Goal: Find specific page/section: Find specific page/section

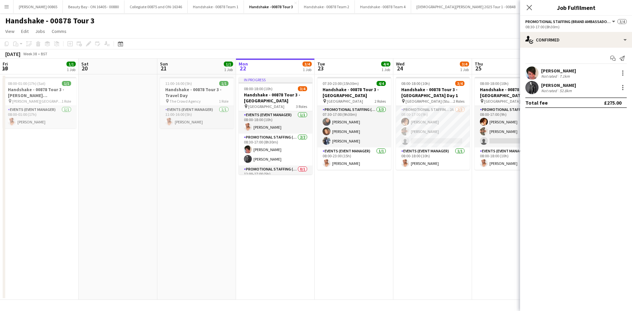
scroll to position [0, 157]
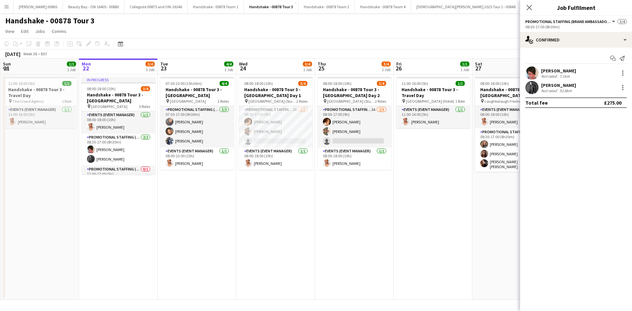
click at [405, 228] on app-date-cell "11:00-16:00 (5h) 1/1 Handshake - 00878 Tour 3 - Travel Day pin [GEOGRAPHIC_DATA…" at bounding box center [432, 186] width 79 height 225
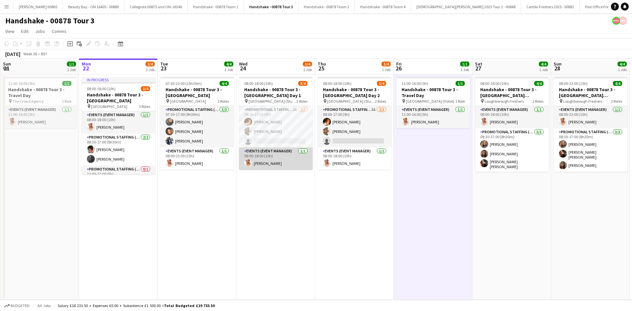
click at [304, 160] on app-card-role "Events (Event Manager) [DATE] 08:00-18:00 (10h) [PERSON_NAME]" at bounding box center [276, 158] width 74 height 22
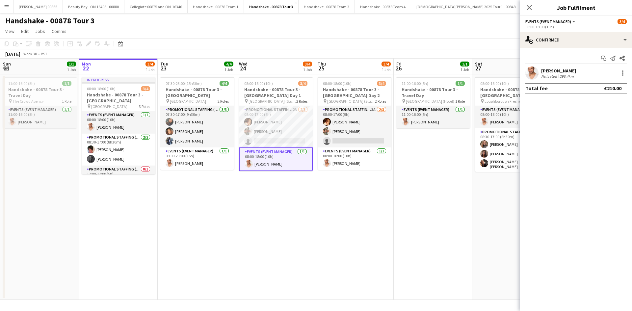
click at [283, 228] on app-date-cell "08:00-18:00 (10h) 3/4 Handshake - 00878 Tour 3 - [GEOGRAPHIC_DATA] Day 1 pin Ne…" at bounding box center [275, 186] width 79 height 225
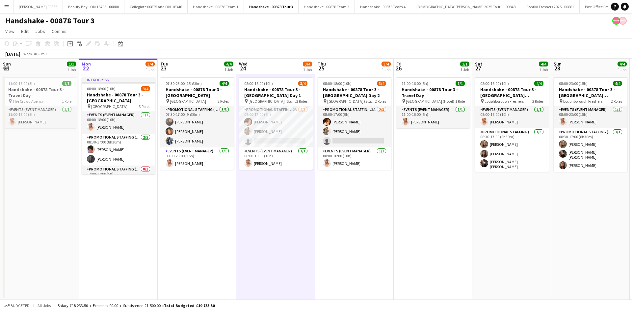
click at [2, 4] on button "Menu" at bounding box center [6, 6] width 13 height 13
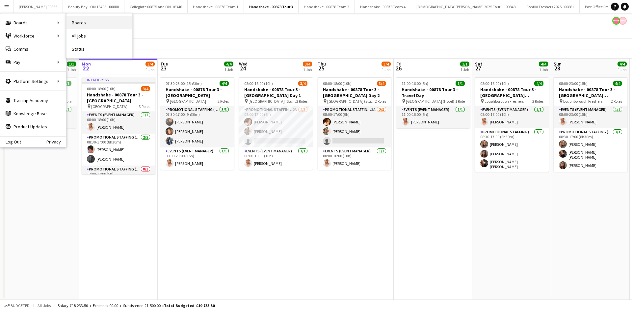
click at [88, 25] on link "Boards" at bounding box center [99, 22] width 66 height 13
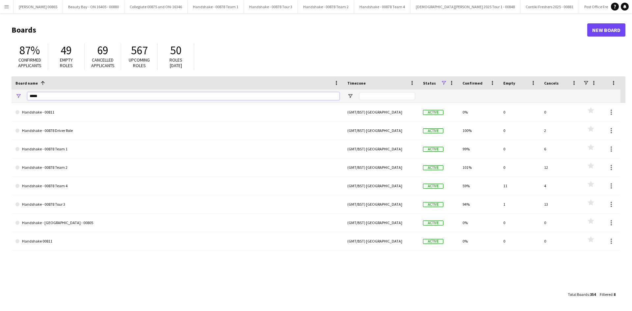
click at [64, 95] on input "*****" at bounding box center [183, 96] width 312 height 8
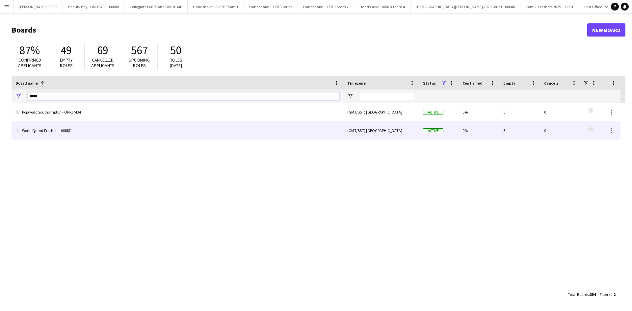
type input "*****"
click at [64, 137] on link "World Quant Freshers - 00887" at bounding box center [177, 130] width 324 height 18
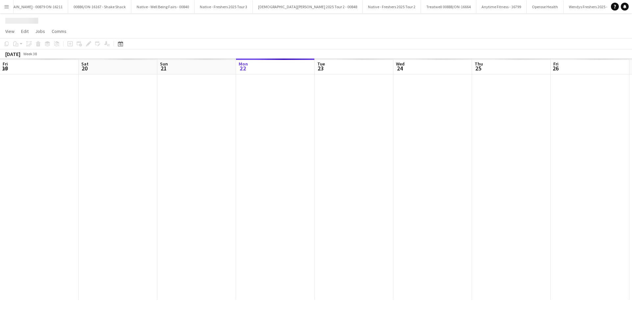
scroll to position [0, 157]
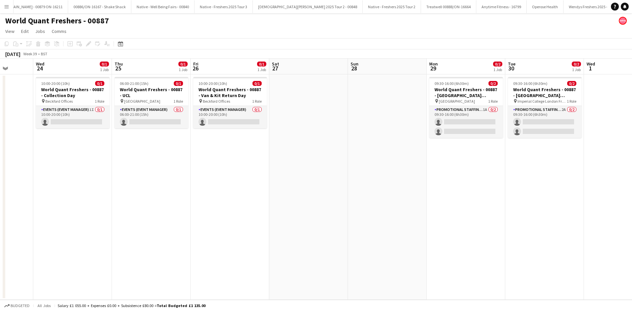
drag, startPoint x: 419, startPoint y: 177, endPoint x: 181, endPoint y: 145, distance: 240.6
click at [181, 145] on app-calendar-viewport "Sun 21 Mon 22 Tue 23 Wed 24 0/1 1 Job Thu 25 0/1 1 Job Fri 26 0/1 1 Job Sat 27 …" at bounding box center [316, 179] width 632 height 241
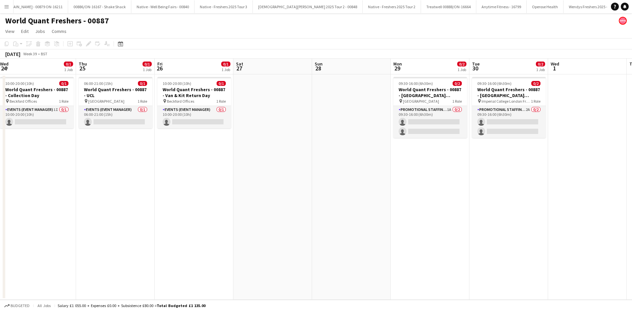
scroll to position [0, 234]
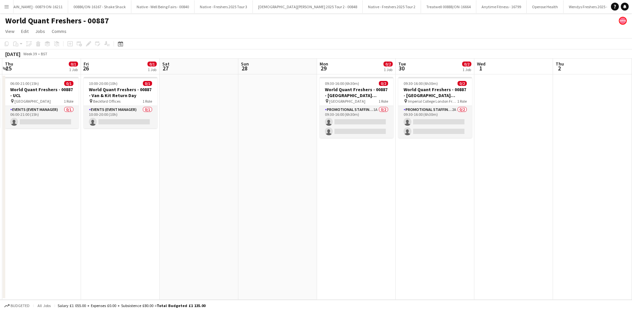
drag, startPoint x: 419, startPoint y: 168, endPoint x: 345, endPoint y: 168, distance: 73.7
click at [345, 168] on app-calendar-viewport "Mon 22 Tue 23 Wed 24 0/1 1 Job Thu 25 0/1 1 Job Fri 26 0/1 1 Job Sat 27 Sun 28 …" at bounding box center [316, 179] width 632 height 241
